Goal: Information Seeking & Learning: Check status

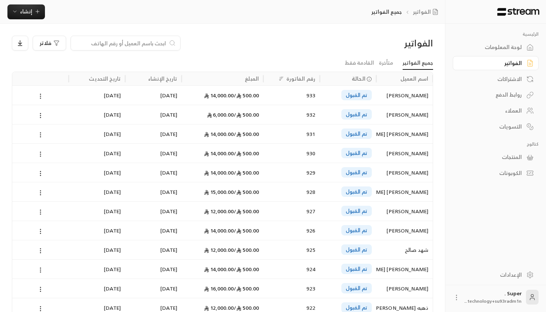
click at [486, 48] on div "لوحة المعلومات" at bounding box center [492, 46] width 60 height 7
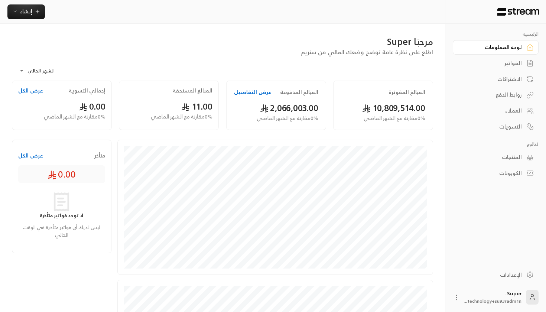
click at [245, 86] on div "المبالغ المدفوعة عرض التفاصيل 2,066,003.00 0 % مقارنة مع الشهر الماضي" at bounding box center [276, 105] width 100 height 49
click at [245, 92] on button "عرض التفاصيل" at bounding box center [253, 91] width 38 height 7
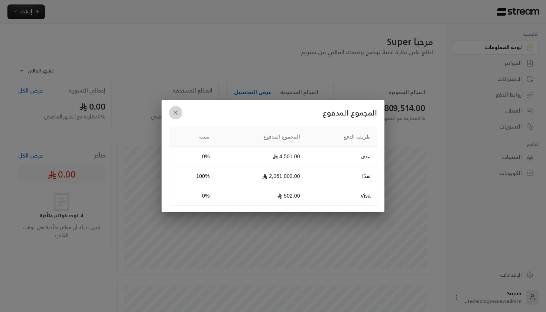
click at [172, 107] on button "button" at bounding box center [175, 112] width 13 height 13
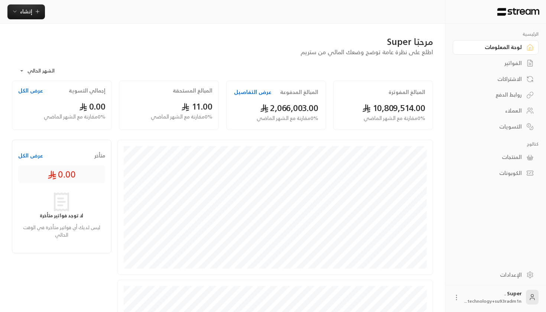
click at [253, 90] on button "عرض التفاصيل" at bounding box center [253, 91] width 38 height 7
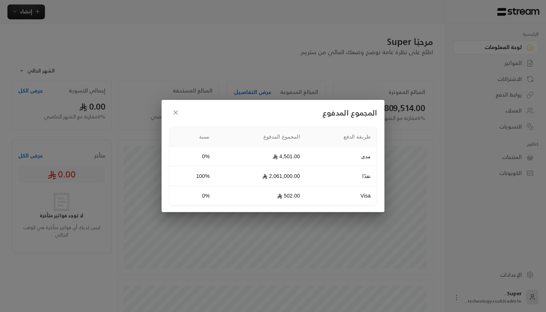
click at [171, 110] on button "button" at bounding box center [175, 112] width 13 height 13
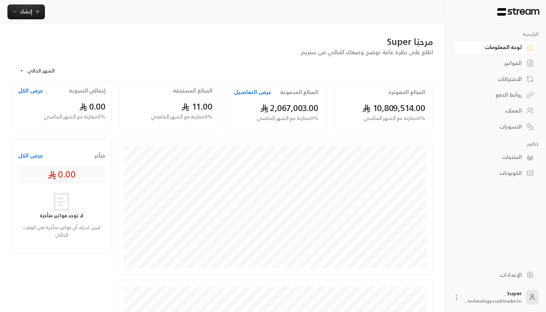
click at [244, 84] on div "المبالغ المدفوعة عرض التفاصيل 2,067,003.00 0 % مقارنة مع الشهر الماضي" at bounding box center [276, 105] width 100 height 49
click at [244, 89] on button "عرض التفاصيل" at bounding box center [253, 91] width 38 height 7
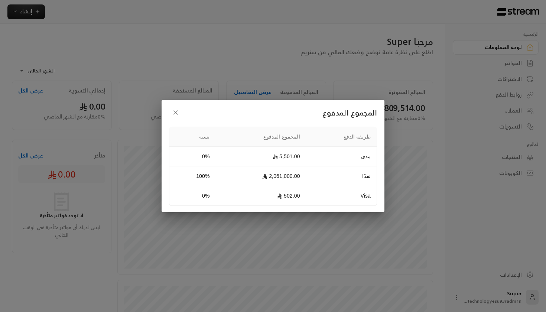
click at [178, 109] on icon "button" at bounding box center [175, 112] width 7 height 7
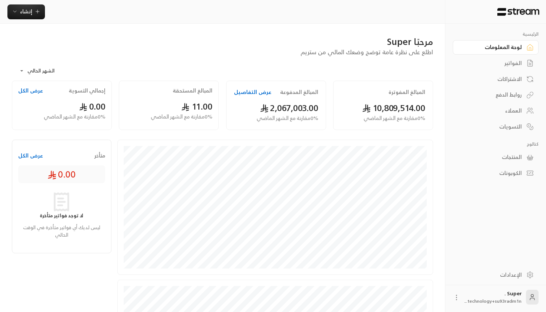
click at [234, 93] on button "عرض التفاصيل" at bounding box center [253, 91] width 38 height 7
